Goal: Book appointment/travel/reservation

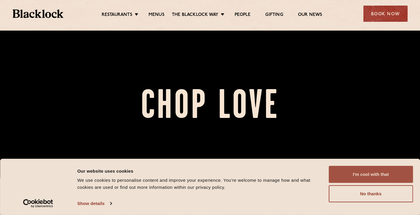
click at [345, 175] on button "I'm cool with that" at bounding box center [370, 174] width 84 height 17
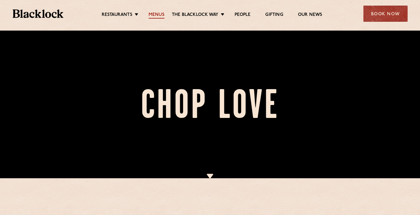
click at [159, 15] on link "Menus" at bounding box center [156, 15] width 16 height 6
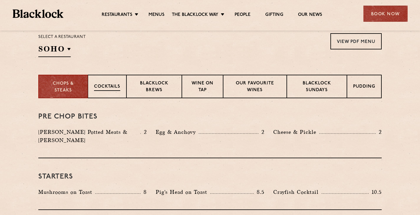
scroll to position [198, 0]
click at [349, 93] on div "Pudding" at bounding box center [364, 87] width 34 height 24
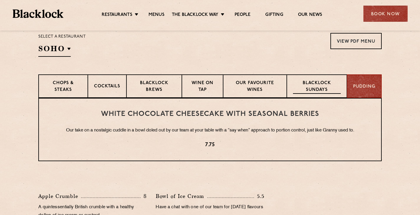
click at [324, 92] on p "Blacklock Sundays" at bounding box center [317, 87] width 48 height 14
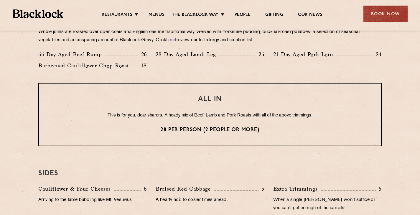
scroll to position [454, 0]
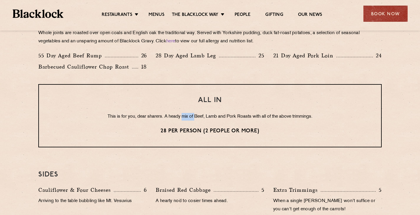
drag, startPoint x: 182, startPoint y: 119, endPoint x: 193, endPoint y: 117, distance: 10.5
click at [193, 117] on p "This is for you, dear sharers. A heady mix of Beef, Lamb and Pork Roasts with a…" at bounding box center [210, 117] width 318 height 8
click at [199, 126] on div "ALL IN This is for you, dear sharers. A heady mix of Beef, Lamb and Pork Roasts…" at bounding box center [209, 115] width 343 height 63
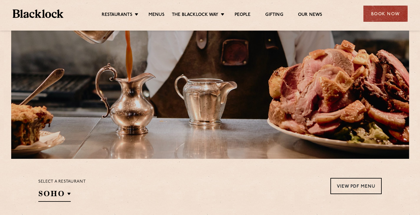
scroll to position [53, 0]
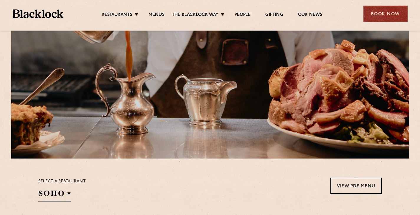
click at [387, 12] on div "Book Now" at bounding box center [385, 14] width 44 height 16
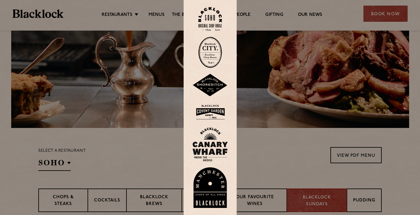
scroll to position [85, 0]
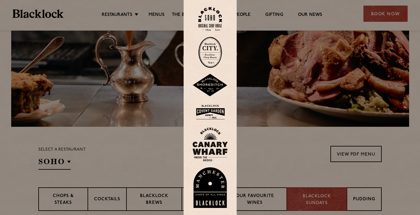
click at [211, 150] on img at bounding box center [209, 145] width 35 height 34
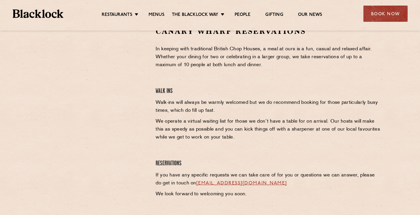
scroll to position [206, 0]
